Goal: Task Accomplishment & Management: Use online tool/utility

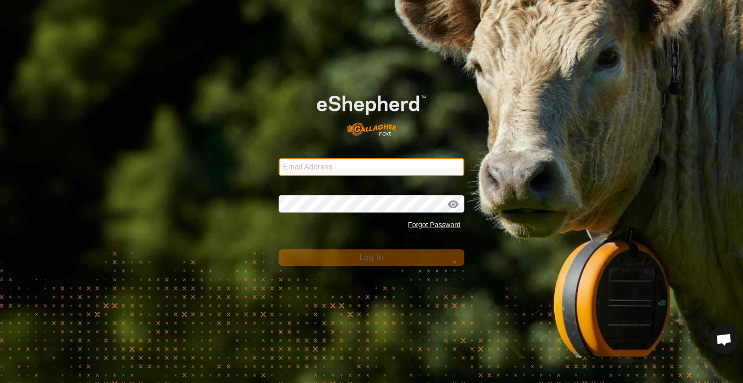
click at [311, 162] on input "Email Address" at bounding box center [372, 166] width 186 height 17
type input "[EMAIL_ADDRESS][DOMAIN_NAME]"
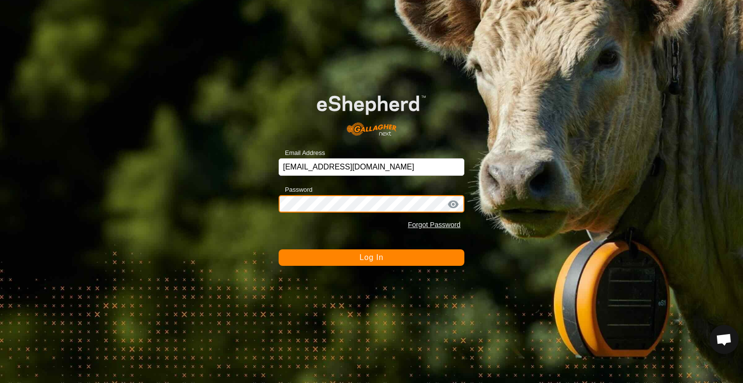
click at [279, 249] on button "Log In" at bounding box center [372, 257] width 186 height 16
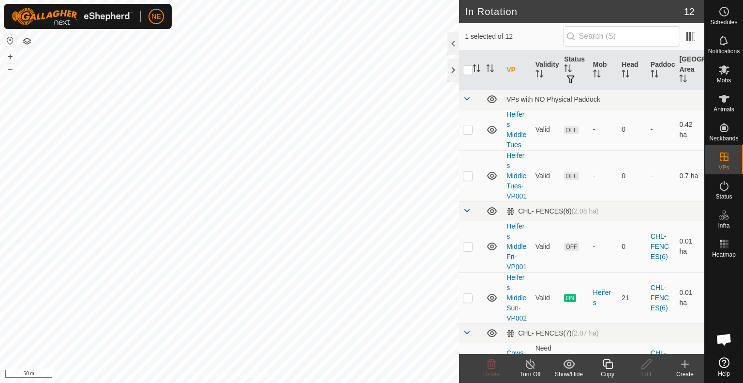
click at [602, 365] on icon at bounding box center [608, 364] width 12 height 12
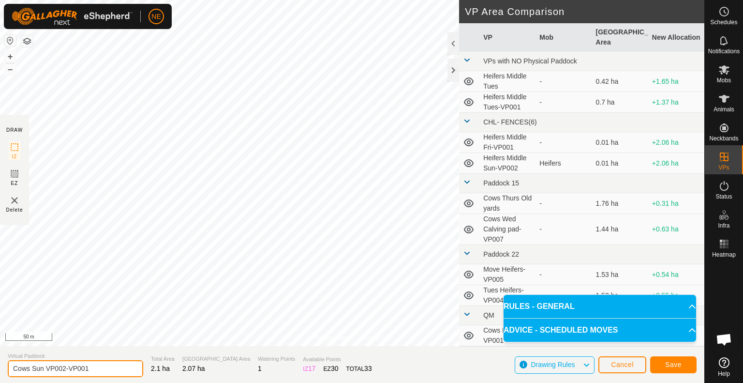
click at [42, 370] on input "Cows Sun VP002-VP001" at bounding box center [75, 368] width 135 height 17
type input "Cows Mon VP002-VP001"
click at [661, 362] on button "Save" at bounding box center [673, 364] width 46 height 17
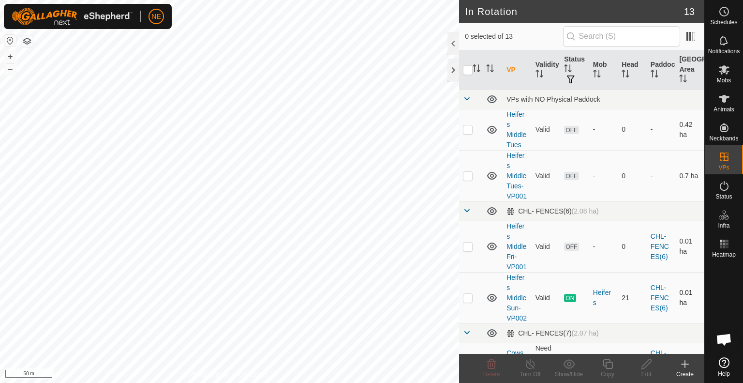
checkbox input "true"
click at [618, 368] on copy-svg-icon at bounding box center [607, 364] width 39 height 12
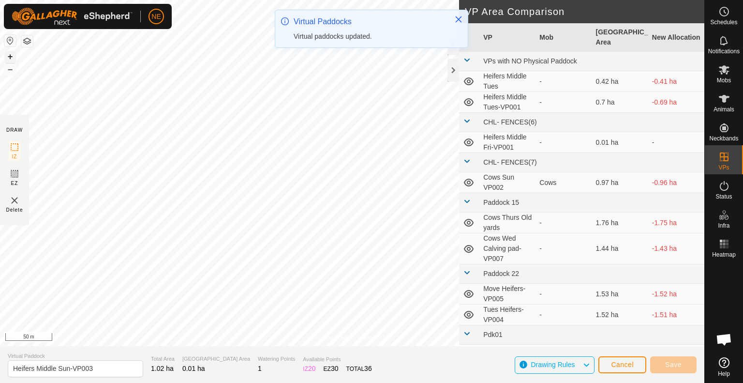
click at [12, 56] on button "+" at bounding box center [10, 57] width 12 height 12
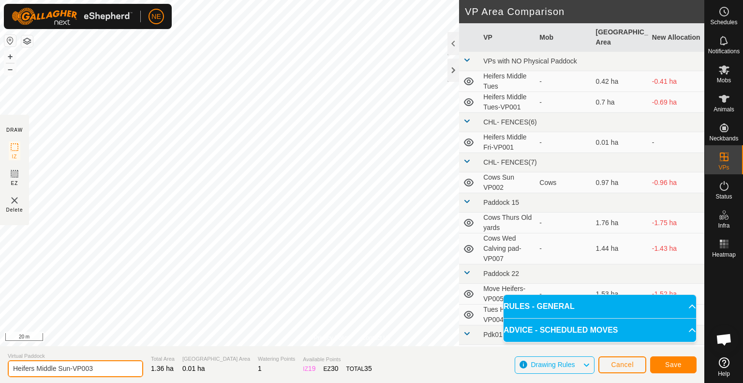
click at [70, 368] on input "Heifers Middle Sun-VP003" at bounding box center [75, 368] width 135 height 17
type input "Heifers Middle Mon-VP003"
click at [671, 362] on span "Save" at bounding box center [673, 364] width 16 height 8
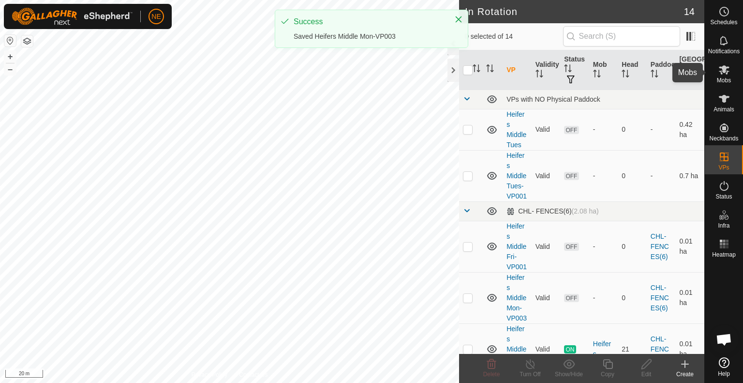
click at [720, 77] on span "Mobs" at bounding box center [724, 80] width 14 height 6
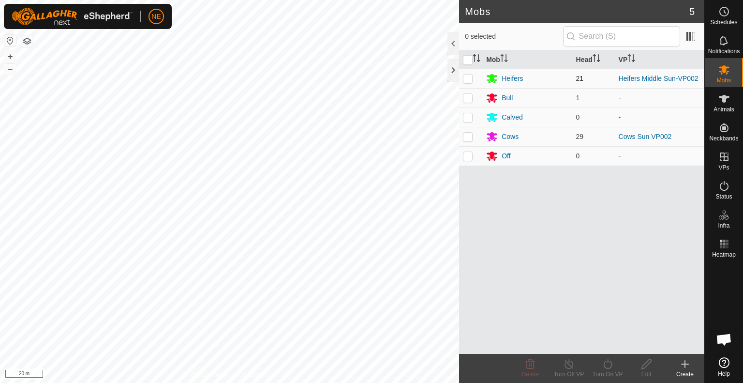
click at [468, 81] on p-checkbox at bounding box center [468, 78] width 10 height 8
checkbox input "true"
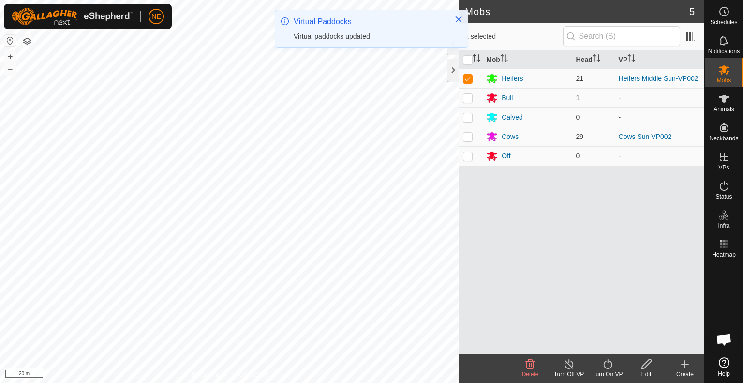
click at [607, 370] on div "Turn On VP" at bounding box center [607, 373] width 39 height 9
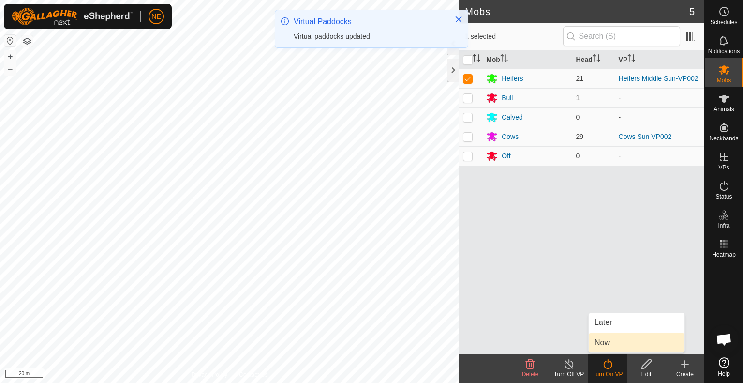
click at [609, 340] on link "Now" at bounding box center [637, 342] width 96 height 19
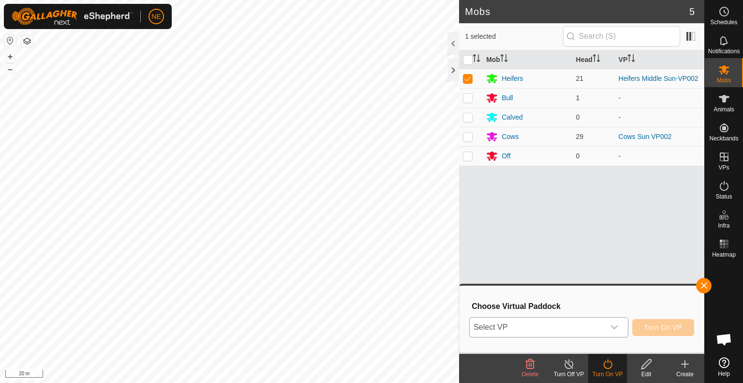
click at [611, 325] on icon "dropdown trigger" at bounding box center [614, 327] width 8 height 8
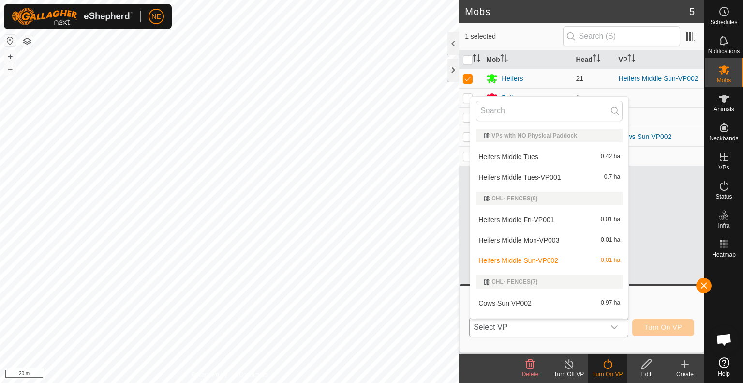
click at [564, 236] on li "Heifers Middle Mon-VP003 0.01 ha" at bounding box center [549, 239] width 158 height 19
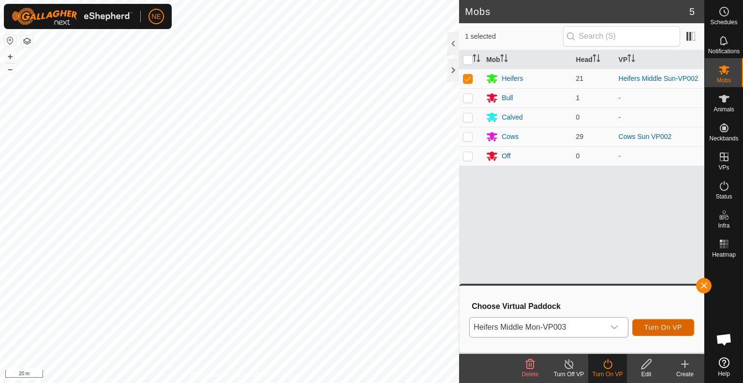
click at [654, 326] on span "Turn On VP" at bounding box center [663, 327] width 38 height 8
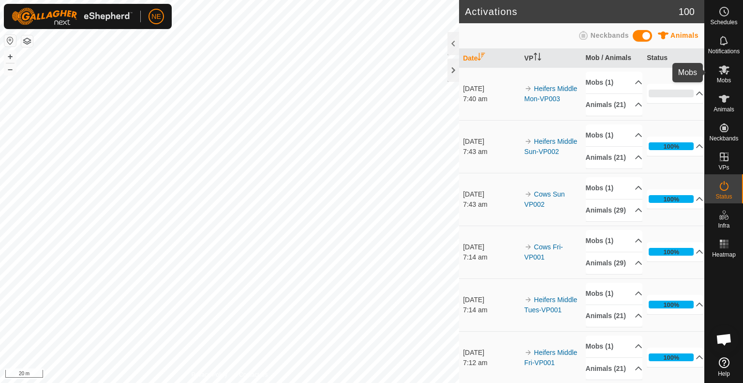
click at [729, 73] on es-mob-svg-icon at bounding box center [723, 69] width 17 height 15
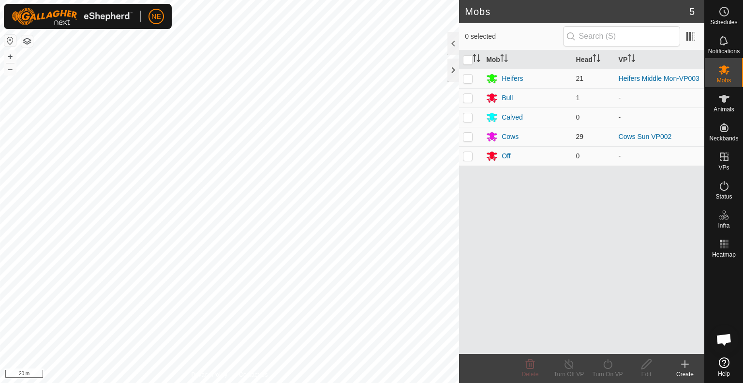
click at [466, 135] on p-checkbox at bounding box center [468, 137] width 10 height 8
checkbox input "true"
click at [608, 375] on div "Turn On VP" at bounding box center [607, 373] width 39 height 9
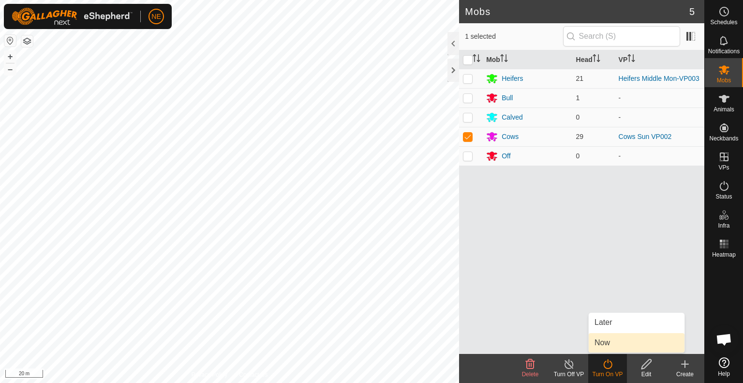
click at [609, 347] on link "Now" at bounding box center [637, 342] width 96 height 19
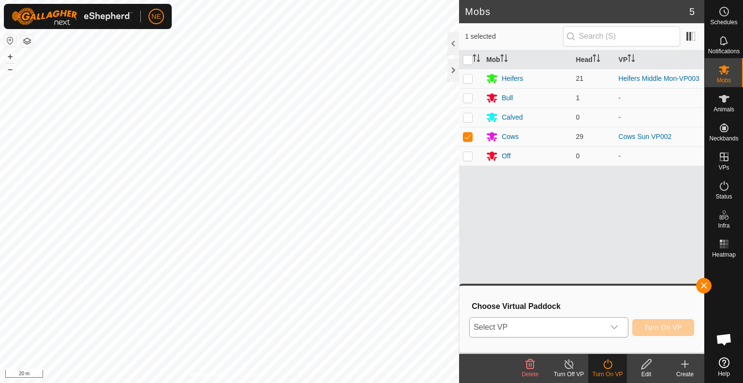
click at [615, 332] on div "dropdown trigger" at bounding box center [613, 326] width 19 height 19
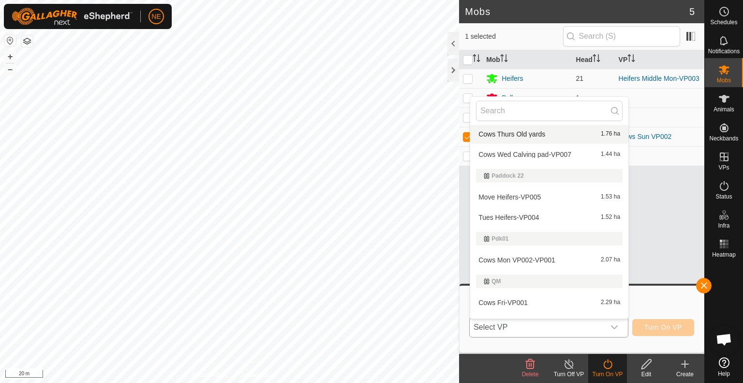
scroll to position [230, 0]
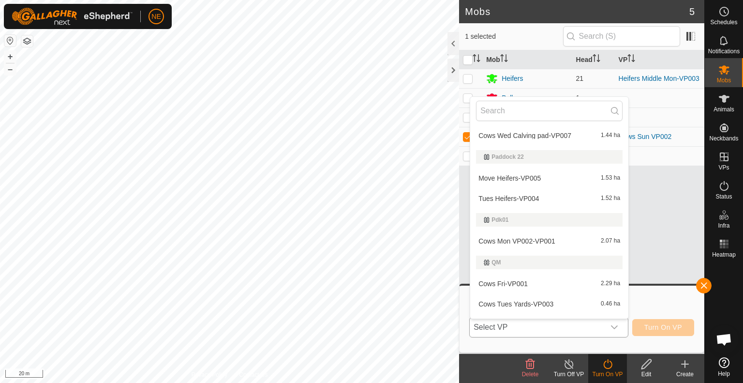
click at [536, 243] on li "Cows Mon VP002-VP001 2.07 ha" at bounding box center [549, 240] width 158 height 19
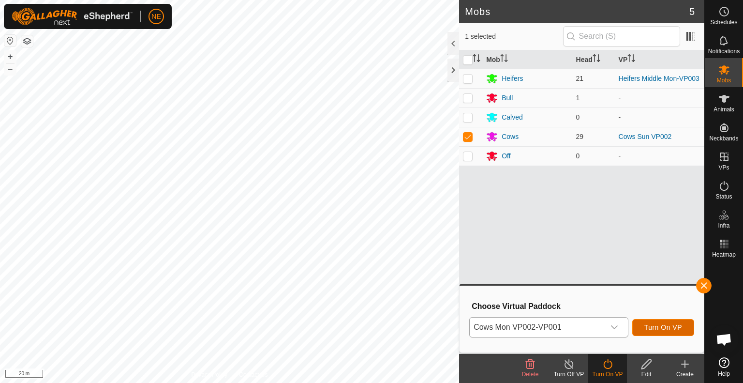
click at [667, 334] on button "Turn On VP" at bounding box center [663, 327] width 62 height 17
